Goal: Book appointment/travel/reservation

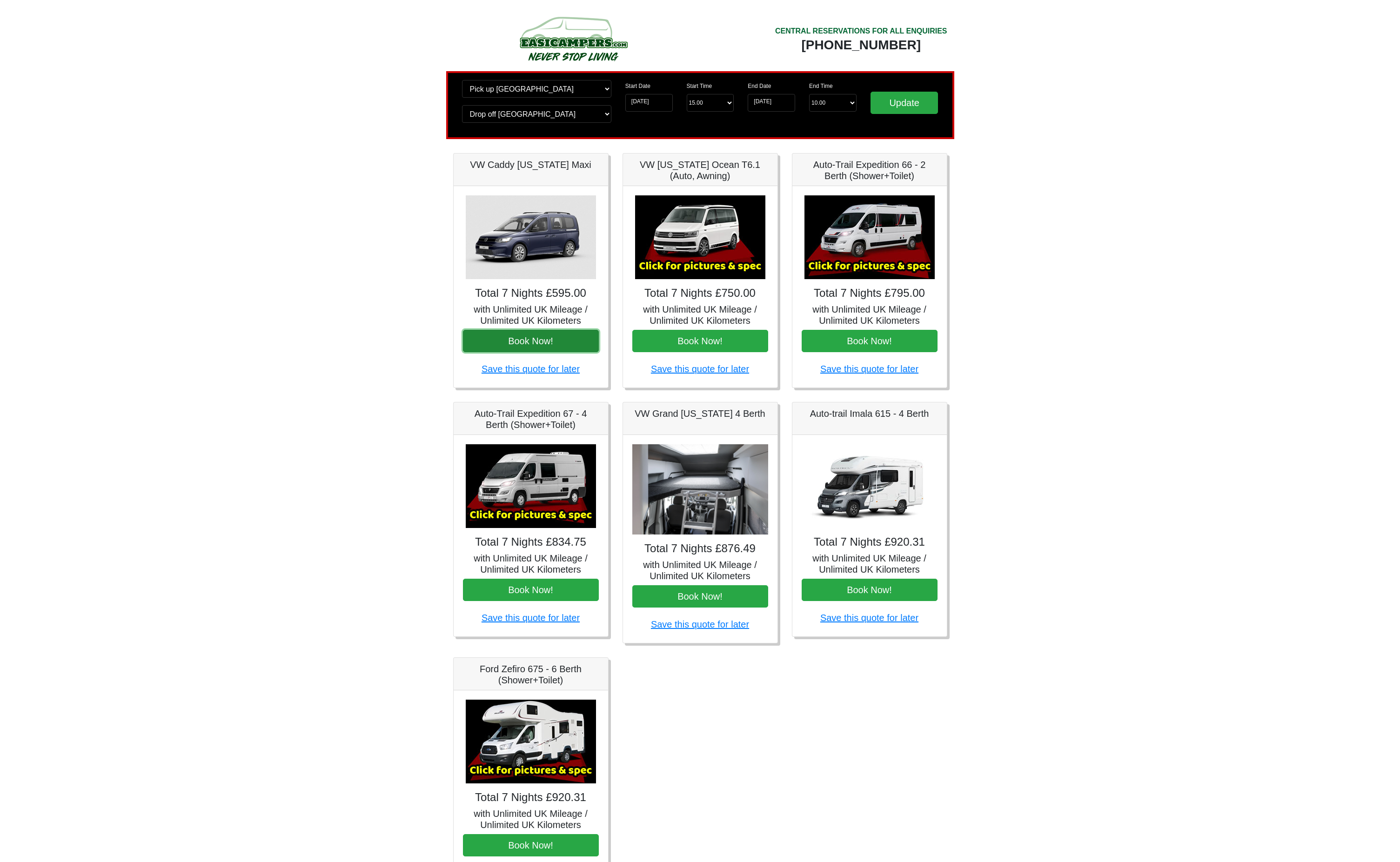
click at [574, 351] on button "Book Now!" at bounding box center [531, 341] width 136 height 22
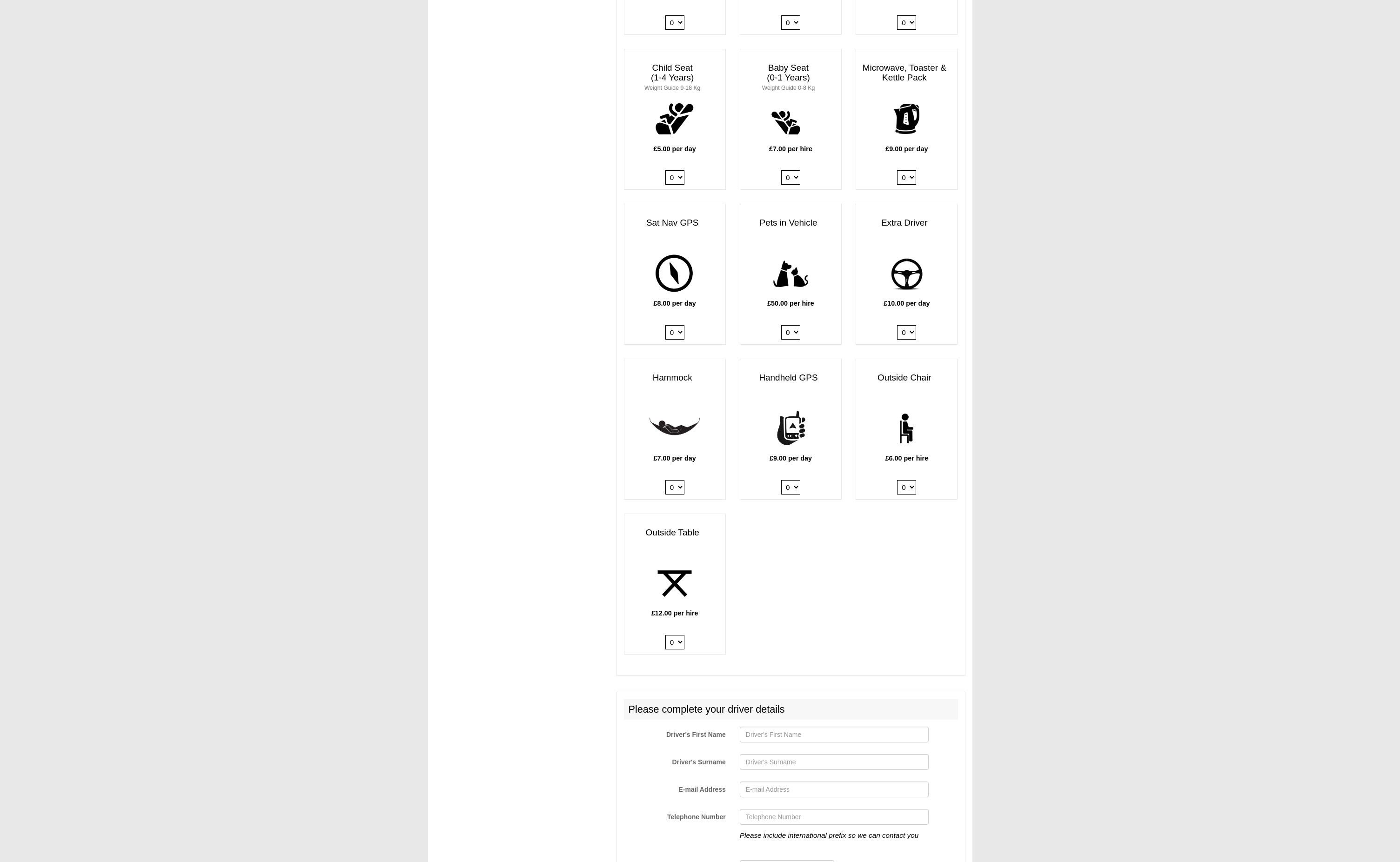
scroll to position [1111, 0]
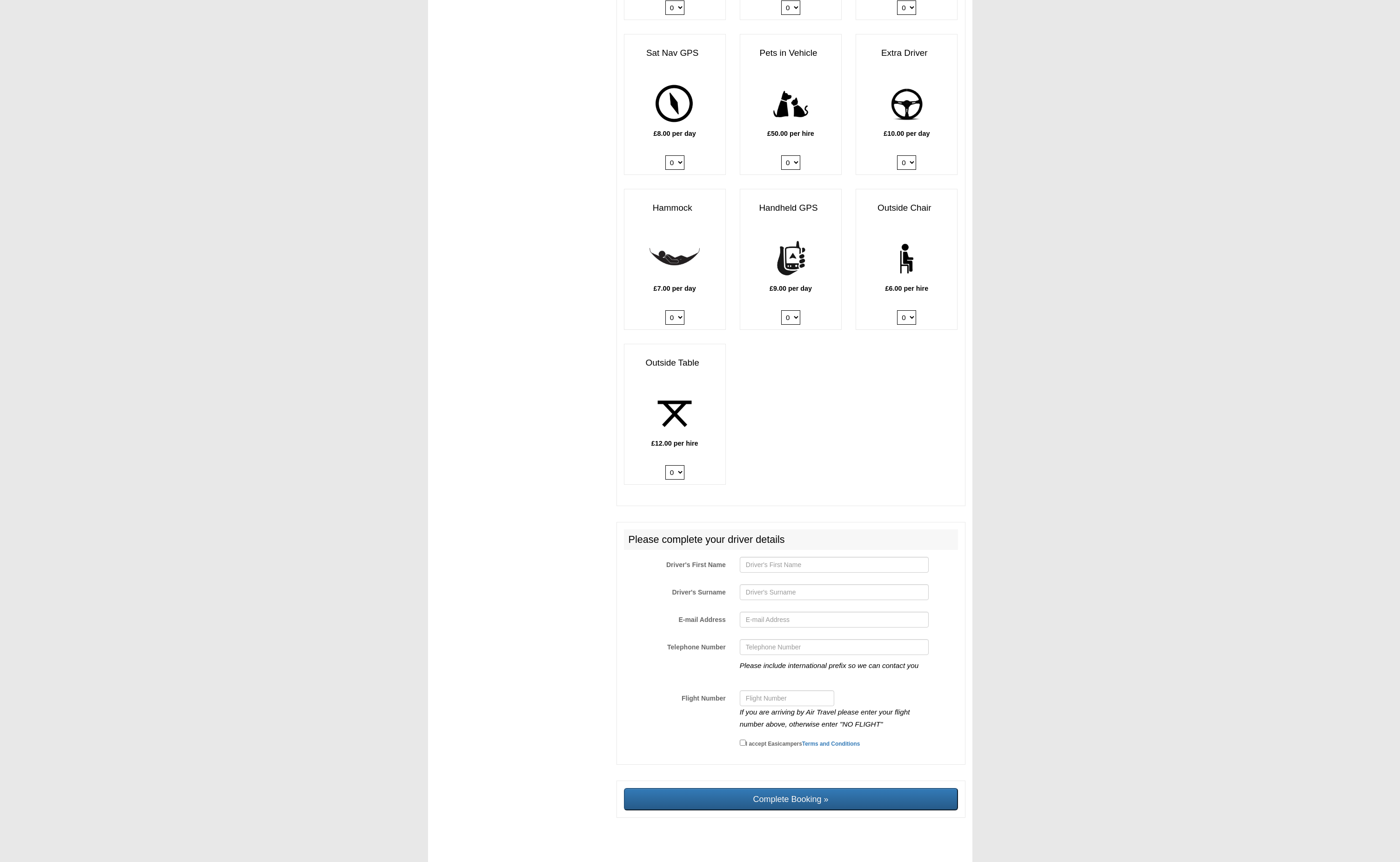
click at [773, 564] on div at bounding box center [834, 567] width 203 height 21
click at [778, 558] on input "Driver's First Name" at bounding box center [834, 565] width 189 height 16
type input "test"
click at [753, 590] on input "Driver's Surname" at bounding box center [834, 592] width 189 height 16
type input "test"
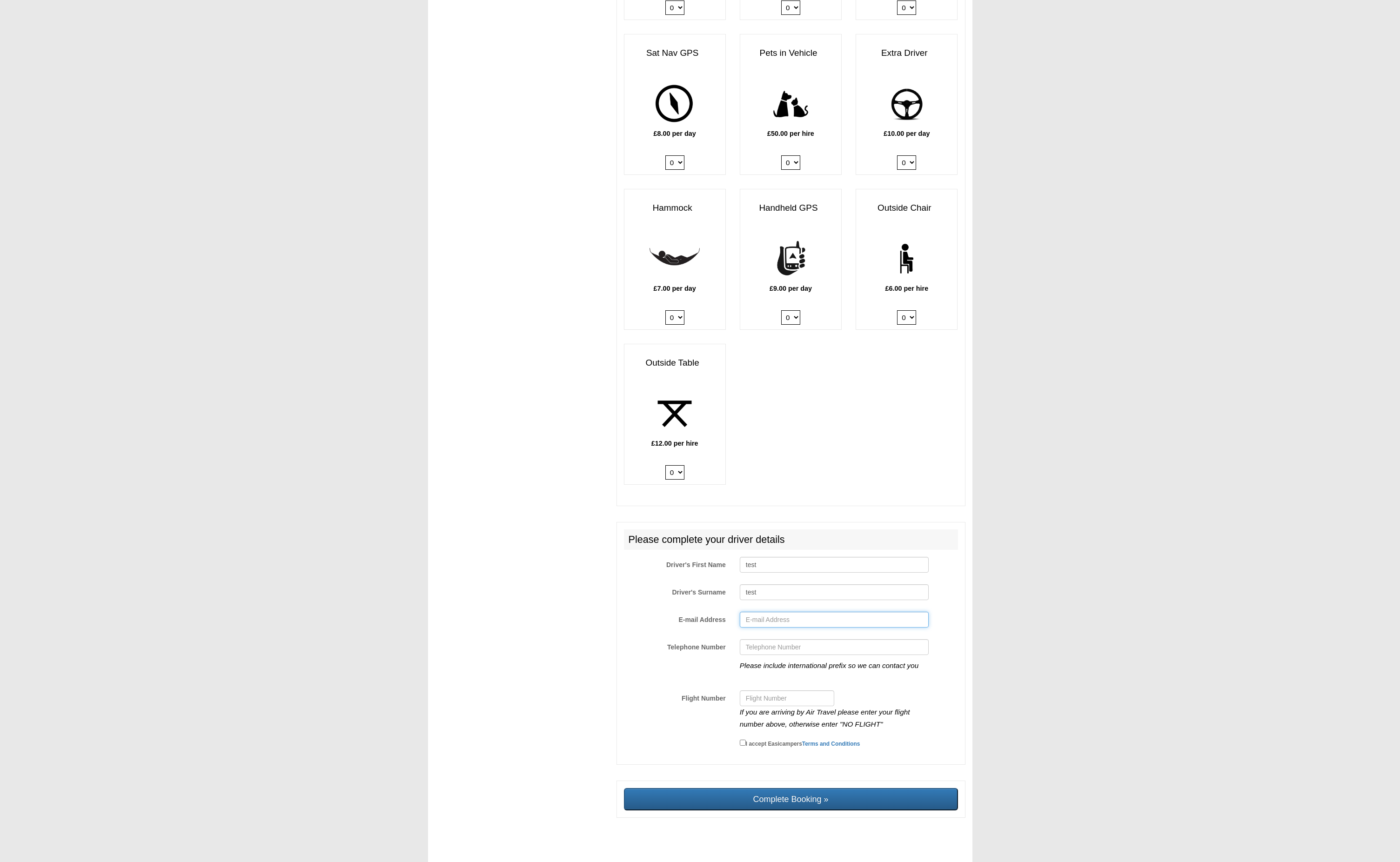
click at [755, 616] on input "E-mail Address" at bounding box center [834, 620] width 189 height 16
type input "[EMAIL_ADDRESS][DOMAIN_NAME]"
click at [771, 643] on input "Telephone Number" at bounding box center [834, 647] width 189 height 16
type input "12345678910"
click at [776, 690] on input "Flight Number" at bounding box center [787, 698] width 95 height 16
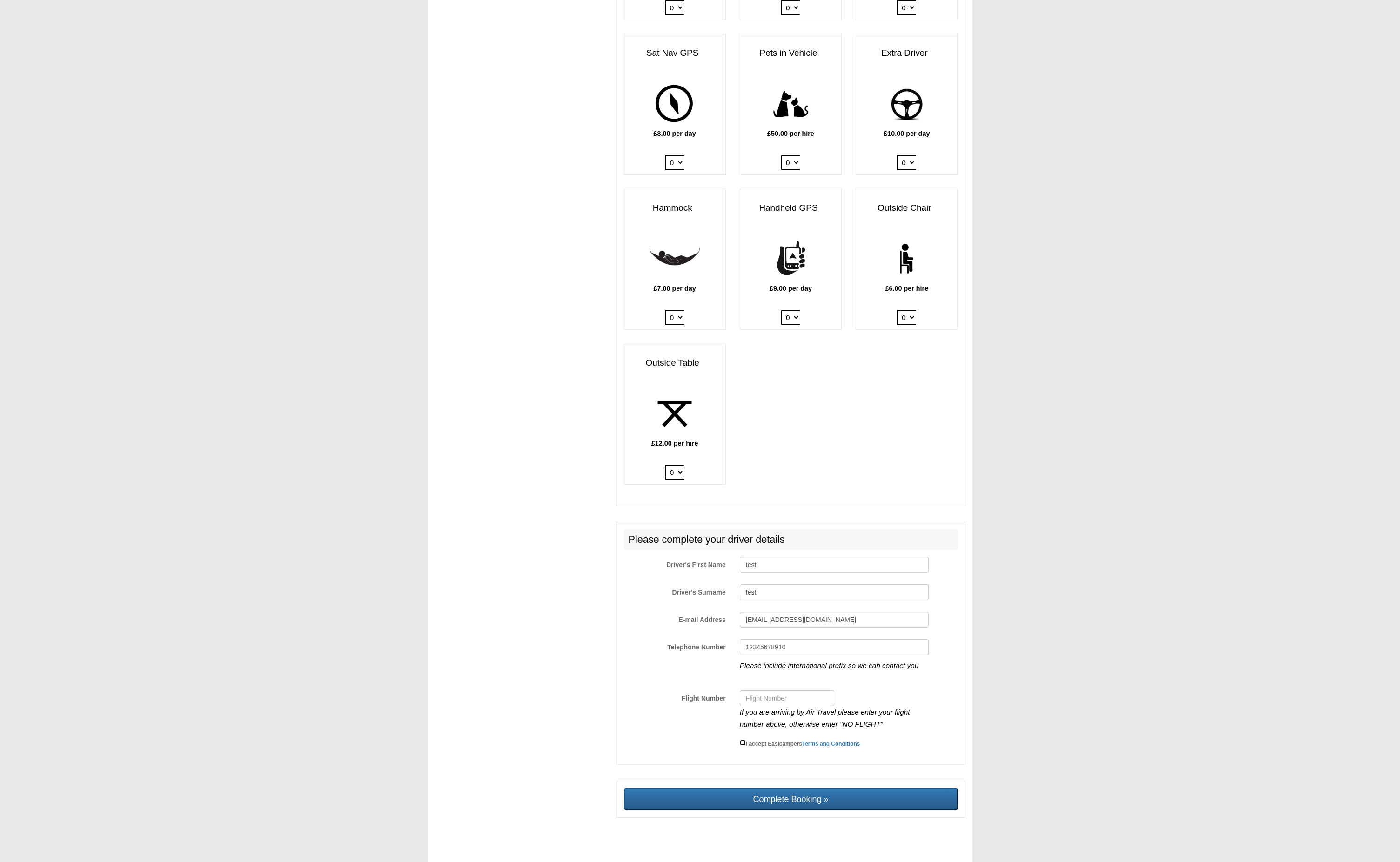
click at [743, 740] on input "I accept Easicampers Terms and Conditions" at bounding box center [742, 742] width 6 height 6
checkbox input "true"
click at [774, 694] on input "Flight Number" at bounding box center [787, 698] width 95 height 16
type input "N"
type input "NO FLIGHT"
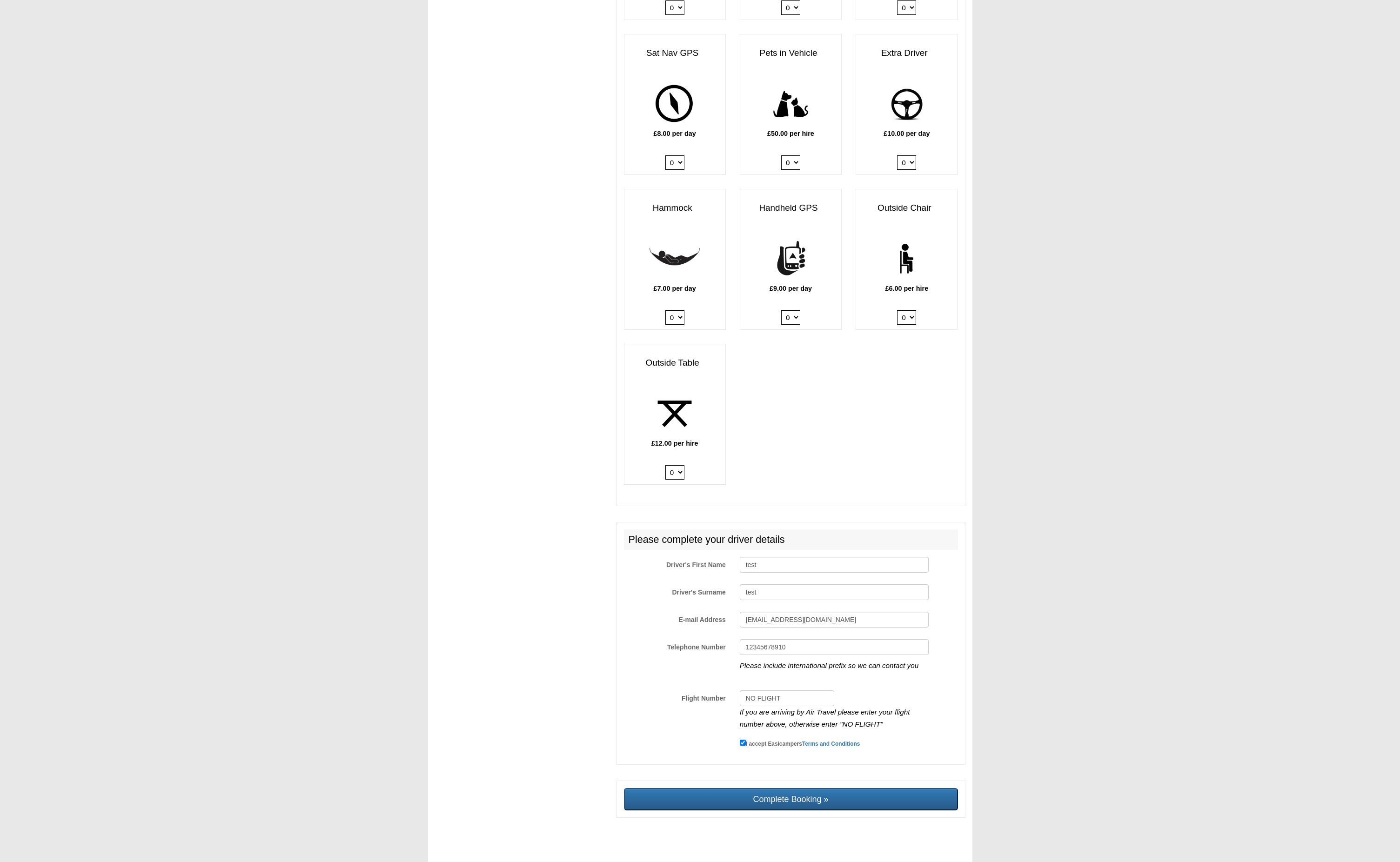
click at [838, 794] on input "Complete Booking »" at bounding box center [791, 799] width 334 height 22
type input "Sending, please wait..."
